Goal: Task Accomplishment & Management: Manage account settings

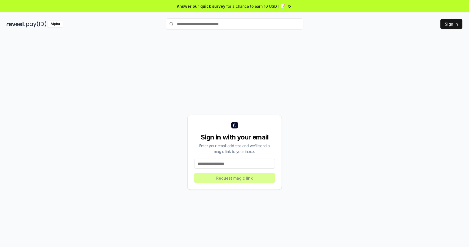
click at [242, 164] on input at bounding box center [234, 164] width 81 height 10
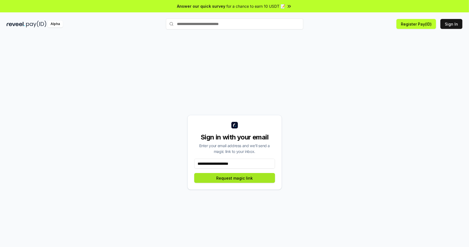
type input "**********"
click at [247, 180] on button "Request magic link" at bounding box center [234, 178] width 81 height 10
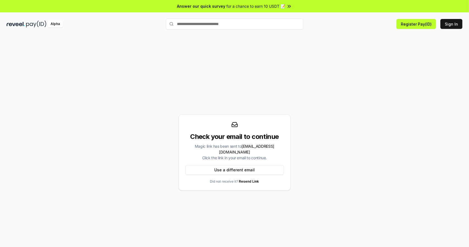
click at [290, 82] on div "Check your email to continue Magic link has been sent to chenlibin175@gmail.com…" at bounding box center [235, 152] width 456 height 220
click at [246, 126] on div "Check your email to continue Magic link has been sent to chenlibin175@gmail.com…" at bounding box center [235, 152] width 112 height 76
click at [230, 128] on div "Check your email to continue Magic link has been sent to chenlibin175@gmail.com…" at bounding box center [235, 152] width 112 height 76
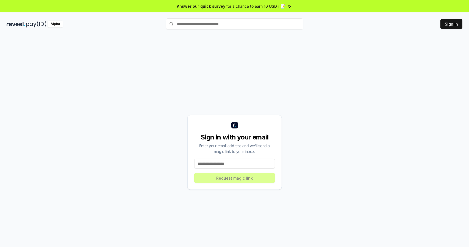
click at [238, 164] on input at bounding box center [234, 164] width 81 height 10
click at [409, 28] on button "Register Pay(ID)" at bounding box center [417, 24] width 40 height 10
click at [456, 24] on button "Sign In" at bounding box center [452, 24] width 22 height 10
click at [324, 117] on div "Sign in with your email Enter your email address and we’ll send a magic link to…" at bounding box center [235, 152] width 456 height 220
click at [243, 161] on input at bounding box center [234, 164] width 81 height 10
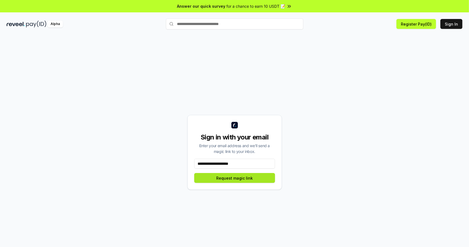
type input "**********"
click at [264, 178] on button "Request magic link" at bounding box center [234, 178] width 81 height 10
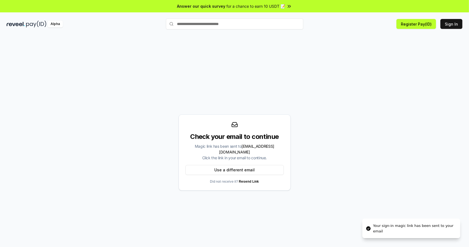
click at [337, 150] on div "Check your email to continue Magic link has been sent to chenlibin175@gmail.com…" at bounding box center [235, 152] width 456 height 220
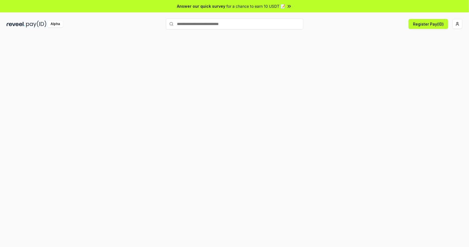
click at [322, 45] on div at bounding box center [234, 146] width 469 height 231
drag, startPoint x: 361, startPoint y: 50, endPoint x: 402, endPoint y: 40, distance: 41.7
click at [362, 50] on div at bounding box center [234, 146] width 469 height 231
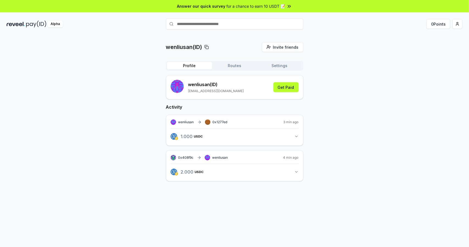
click at [339, 91] on div "wenliusan(ID) Invite friends Invite Profile Routes Settings wenliusan (ID) chen…" at bounding box center [235, 116] width 456 height 148
click at [236, 63] on button "Routes" at bounding box center [234, 66] width 45 height 8
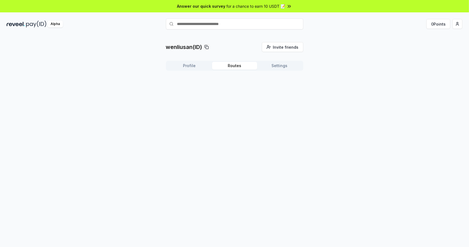
click at [201, 68] on button "Profile" at bounding box center [189, 66] width 45 height 8
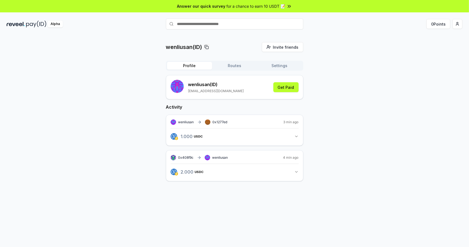
click at [255, 5] on span "for a chance to earn 10 USDT 📝" at bounding box center [256, 6] width 59 height 6
click at [348, 54] on div "wenliusan(ID) Invite friends Invite Profile Routes Settings wenliusan (ID) chen…" at bounding box center [235, 116] width 456 height 148
click at [241, 68] on button "Routes" at bounding box center [234, 66] width 45 height 8
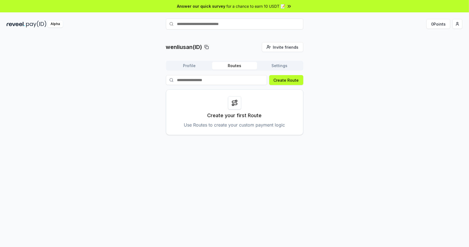
click at [238, 106] on div at bounding box center [234, 102] width 13 height 13
click at [235, 102] on icon at bounding box center [234, 103] width 7 height 7
click at [242, 115] on p "Create your first Route" at bounding box center [235, 116] width 54 height 8
click at [243, 120] on div "Create your first Route Use Routes to create your custom payment logic" at bounding box center [234, 112] width 137 height 46
drag, startPoint x: 304, startPoint y: 79, endPoint x: 300, endPoint y: 79, distance: 3.6
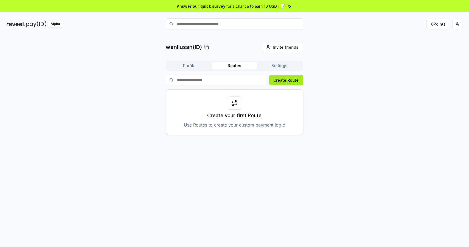
click at [304, 79] on div "wenliusan(ID) Invite friends Invite Profile Routes Settings Create Route Create…" at bounding box center [235, 88] width 456 height 93
click at [299, 79] on button "Create Route" at bounding box center [286, 80] width 34 height 10
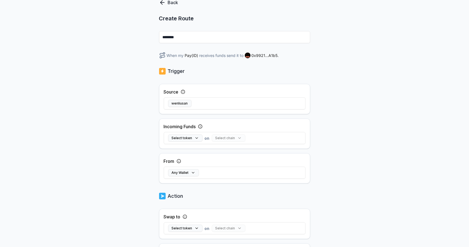
scroll to position [55, 0]
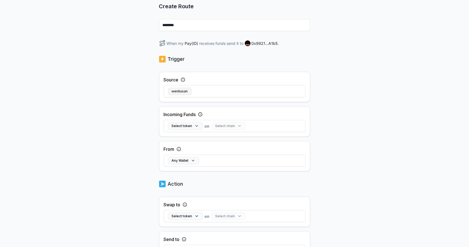
click at [182, 90] on button "wenliusan" at bounding box center [179, 91] width 23 height 7
click at [219, 126] on div "Select chain" at bounding box center [229, 125] width 34 height 7
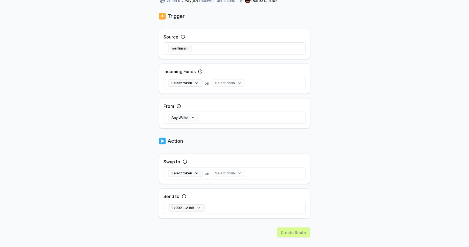
scroll to position [107, 0]
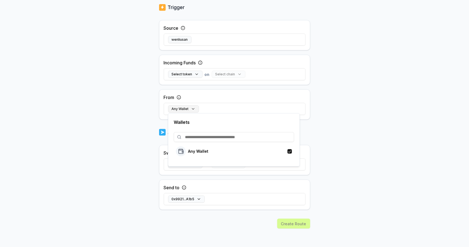
click at [190, 110] on button "Any Wallet" at bounding box center [183, 108] width 31 height 7
click at [191, 110] on button "Any Wallet" at bounding box center [183, 108] width 31 height 7
click at [335, 98] on div "Back Create Route ******** When my Pay(ID) receives funds send it to 0x9921...A…" at bounding box center [234, 39] width 469 height 231
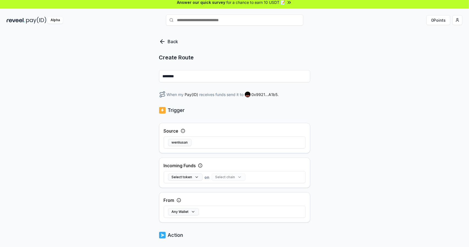
scroll to position [0, 0]
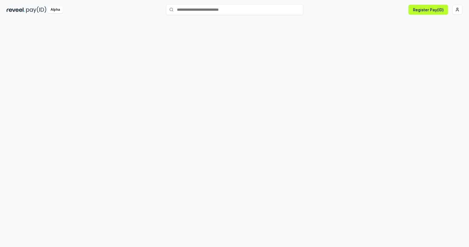
scroll to position [16, 0]
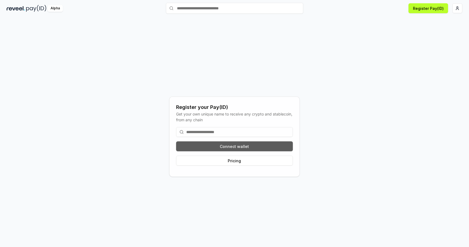
click at [237, 146] on button "Connect wallet" at bounding box center [234, 146] width 117 height 10
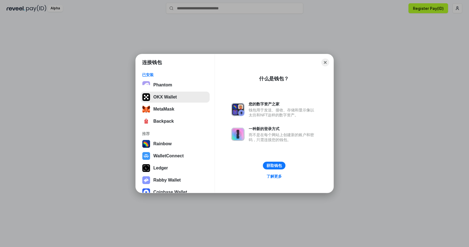
click at [179, 98] on button "OKX Wallet" at bounding box center [175, 97] width 69 height 11
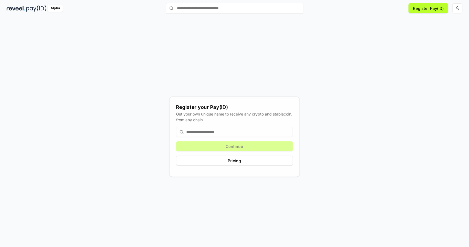
click at [224, 129] on input at bounding box center [234, 132] width 117 height 10
click at [320, 111] on div "Register your Pay(ID) Get your own unique name to receive any crypto and stable…" at bounding box center [235, 136] width 456 height 220
click at [248, 145] on div "Continue Pricing" at bounding box center [234, 146] width 117 height 47
click at [259, 148] on div "Continue Pricing" at bounding box center [234, 146] width 117 height 47
click at [285, 72] on div "Register your Pay(ID) Get your own unique name to receive any crypto and stable…" at bounding box center [235, 136] width 456 height 220
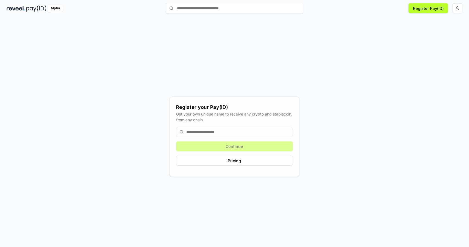
click at [230, 129] on input at bounding box center [234, 132] width 117 height 10
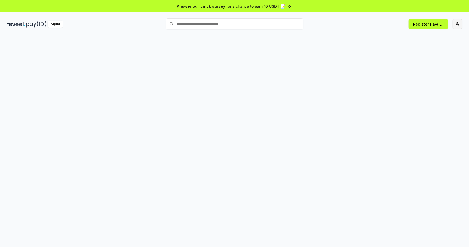
click at [458, 23] on html "Answer our quick survey for a chance to earn 10 USDT 📝 Alpha Register Pay(ID)" at bounding box center [234, 123] width 469 height 247
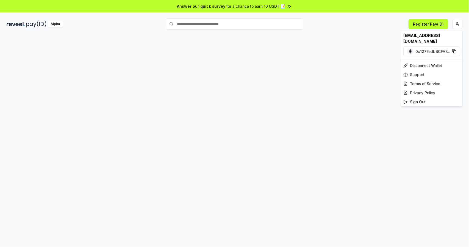
click at [172, 46] on html "Answer our quick survey for a chance to earn 10 USDT 📝 Alpha Register Pay(ID) […" at bounding box center [234, 123] width 469 height 247
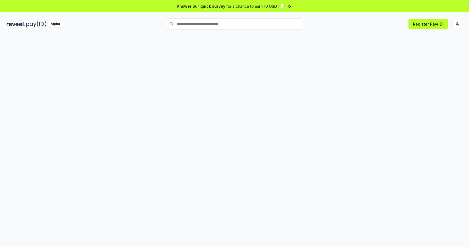
click at [35, 22] on img at bounding box center [36, 24] width 20 height 7
click at [413, 53] on div at bounding box center [234, 146] width 469 height 231
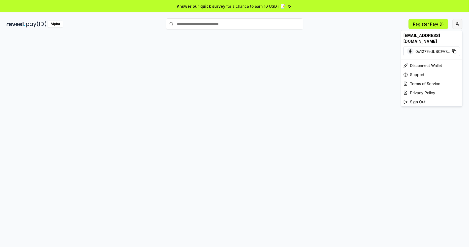
click at [458, 26] on html "Answer our quick survey for a chance to earn 10 USDT 📝 Alpha Register Pay(ID) 原…" at bounding box center [234, 123] width 469 height 247
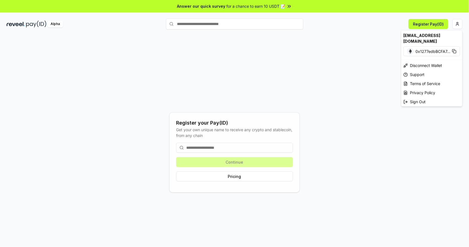
click at [409, 48] on img at bounding box center [410, 51] width 7 height 7
click at [261, 147] on html "Answer our quick survey for a chance to earn 10 USDT 📝 Alpha Register Pay(ID) R…" at bounding box center [234, 123] width 469 height 247
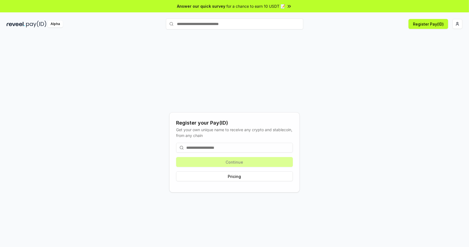
click at [259, 148] on input at bounding box center [234, 148] width 117 height 10
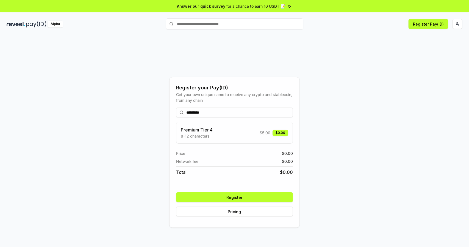
type input "*********"
click at [242, 197] on button "Register" at bounding box center [234, 197] width 117 height 10
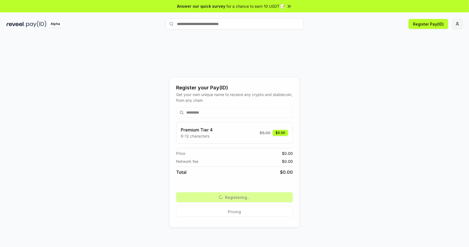
click at [456, 23] on html "Answer our quick survey for a chance to earn 10 USDT 📝 Alpha Register Pay(ID) R…" at bounding box center [234, 123] width 469 height 247
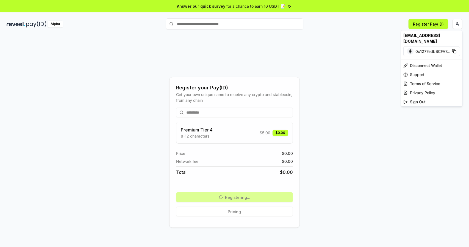
click at [435, 35] on div "[EMAIL_ADDRESS][DOMAIN_NAME]" at bounding box center [431, 38] width 61 height 16
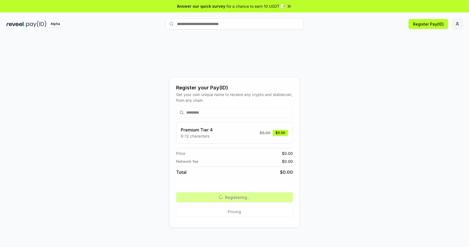
click at [460, 30] on div "Alpha Register Pay(ID)" at bounding box center [234, 24] width 469 height 14
click at [459, 24] on html "Answer our quick survey for a chance to earn 10 USDT 📝 Alpha Register Pay(ID) R…" at bounding box center [234, 123] width 469 height 247
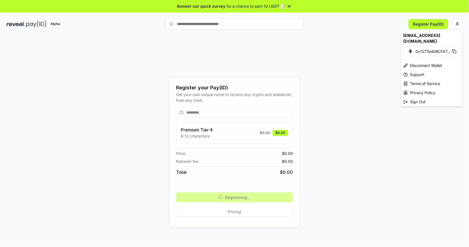
click at [432, 35] on div "[EMAIL_ADDRESS][DOMAIN_NAME]" at bounding box center [431, 38] width 61 height 16
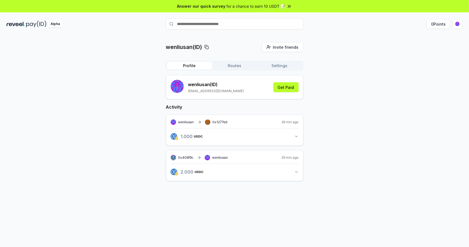
click at [289, 137] on button "1.000 USDC 1 USDC" at bounding box center [235, 136] width 128 height 9
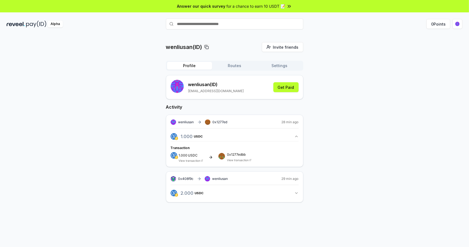
click at [294, 136] on button "1.000 USDC 1 USDC" at bounding box center [235, 136] width 128 height 9
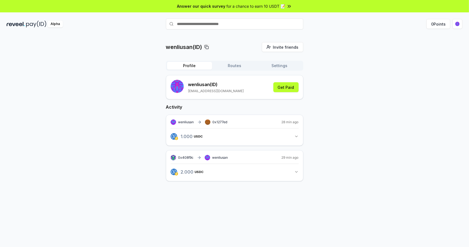
drag, startPoint x: 418, startPoint y: 96, endPoint x: 418, endPoint y: 92, distance: 4.4
click at [418, 93] on div "wenliusan(ID) Invite friends Invite Profile Routes Settings wenliusan (ID) [EMA…" at bounding box center [235, 116] width 456 height 148
